Goal: Task Accomplishment & Management: Manage account settings

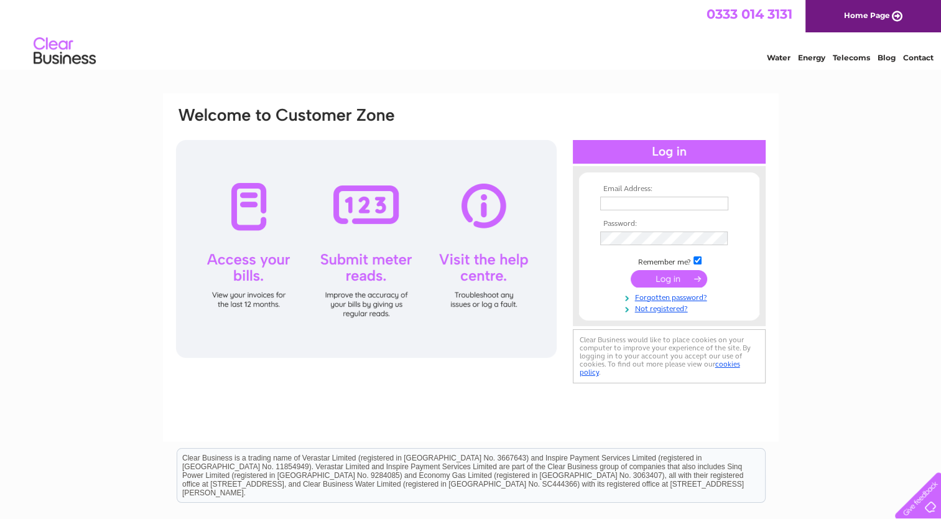
type input "[EMAIL_ADDRESS][DOMAIN_NAME]"
click at [680, 276] on input "submit" at bounding box center [669, 278] width 76 height 17
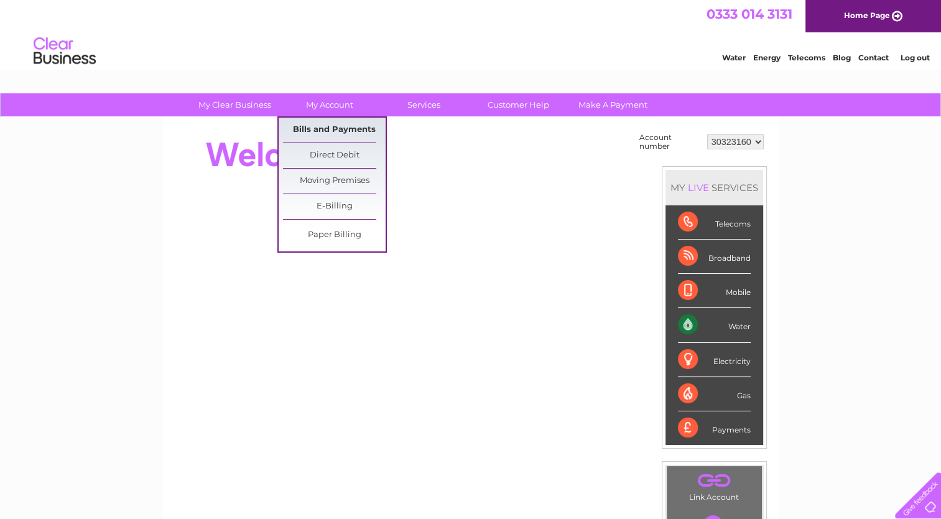
click at [321, 126] on link "Bills and Payments" at bounding box center [334, 130] width 103 height 25
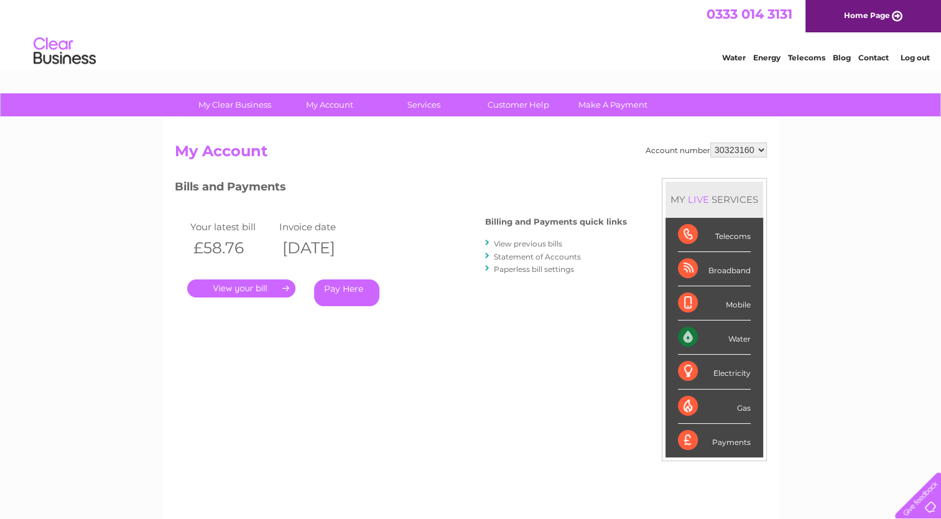
click at [284, 287] on link "." at bounding box center [241, 288] width 108 height 18
click at [280, 287] on link "." at bounding box center [241, 288] width 108 height 18
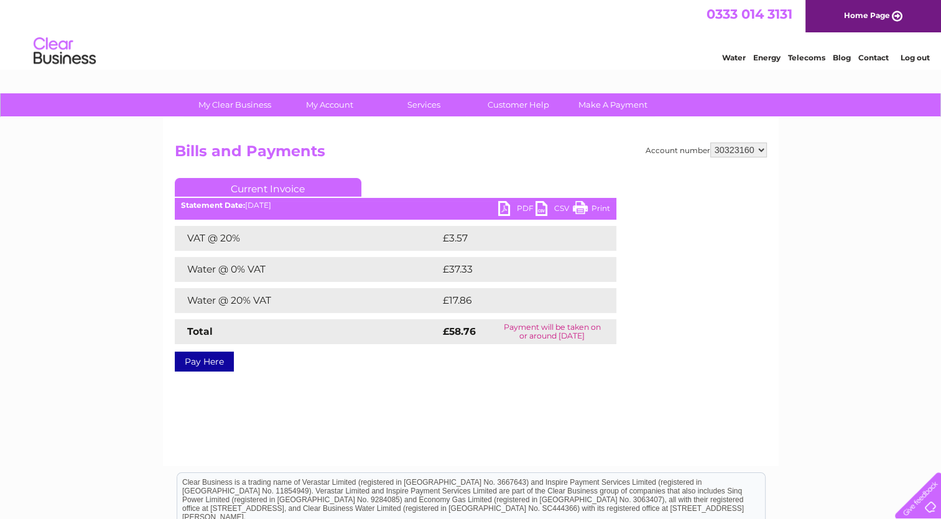
click at [506, 208] on link "PDF" at bounding box center [516, 210] width 37 height 18
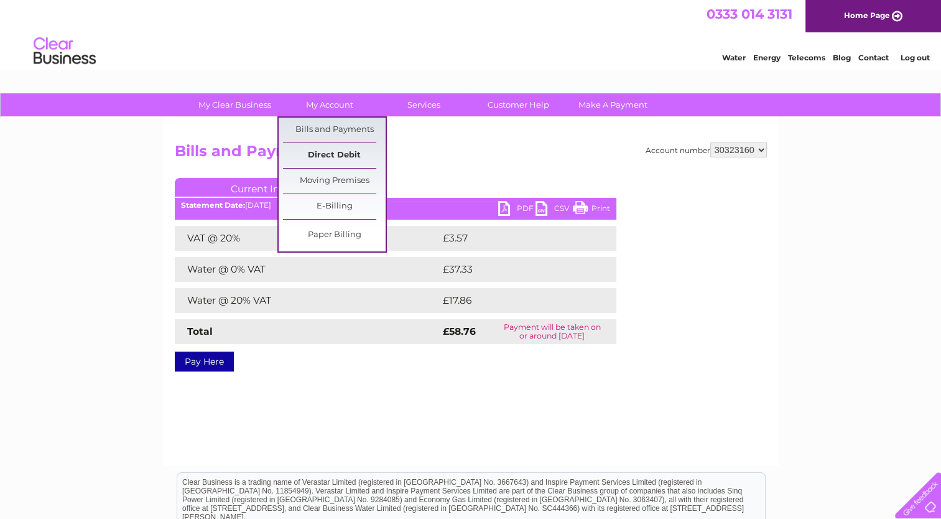
click at [336, 159] on link "Direct Debit" at bounding box center [334, 155] width 103 height 25
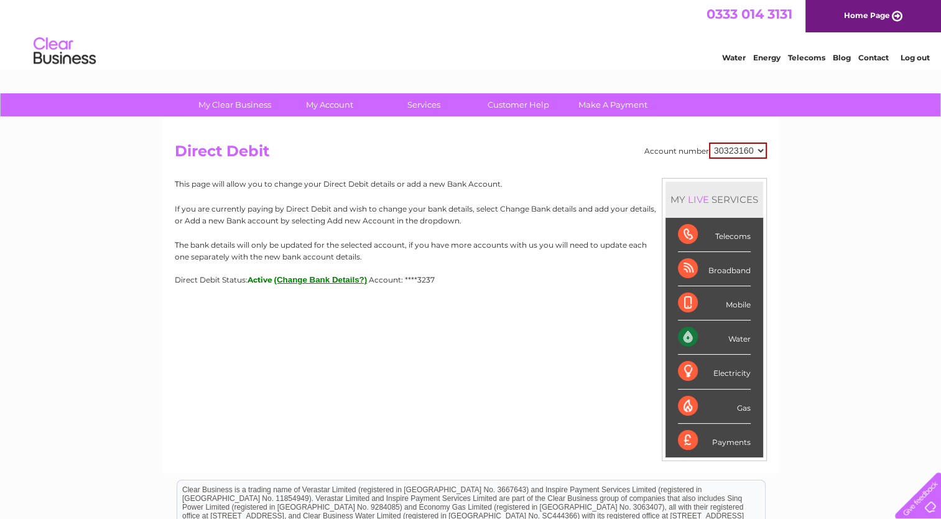
click at [339, 276] on button "(Change Bank Details?)" at bounding box center [320, 279] width 93 height 9
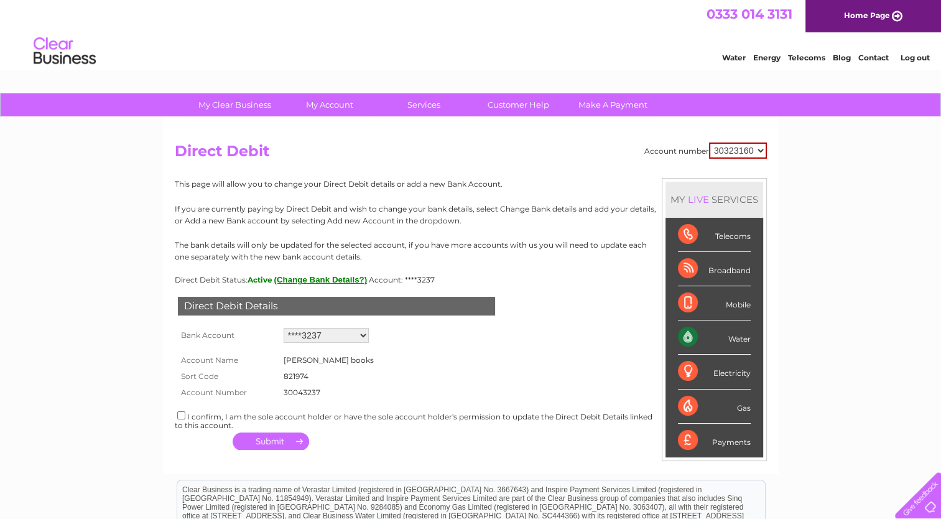
click at [339, 276] on button "(Change Bank Details?)" at bounding box center [320, 279] width 93 height 9
